Goal: Find specific page/section: Find specific page/section

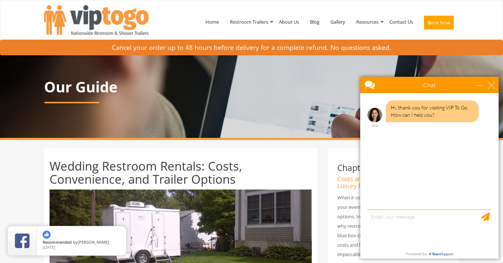
scroll to position [2, 0]
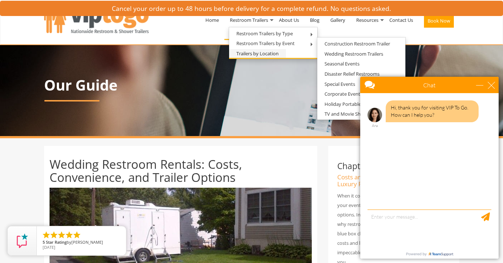
click at [261, 54] on link "Trailers by Location" at bounding box center [257, 53] width 57 height 9
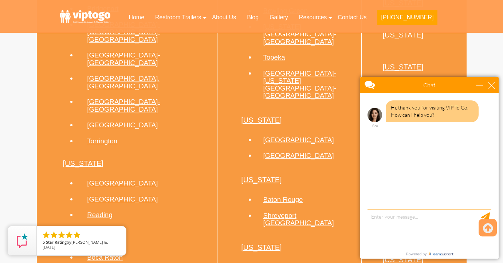
scroll to position [1005, 0]
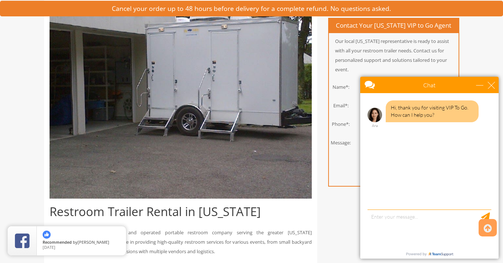
scroll to position [159, 0]
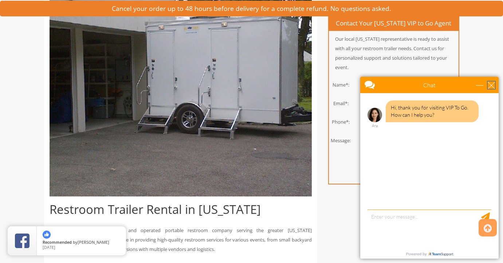
click at [491, 84] on div "close" at bounding box center [490, 85] width 7 height 7
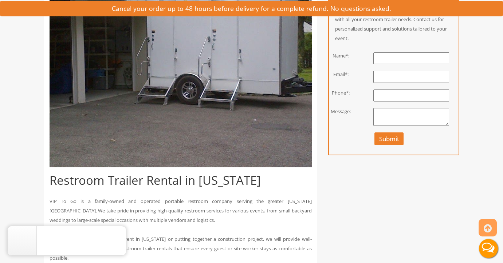
scroll to position [229, 0]
